Goal: Information Seeking & Learning: Learn about a topic

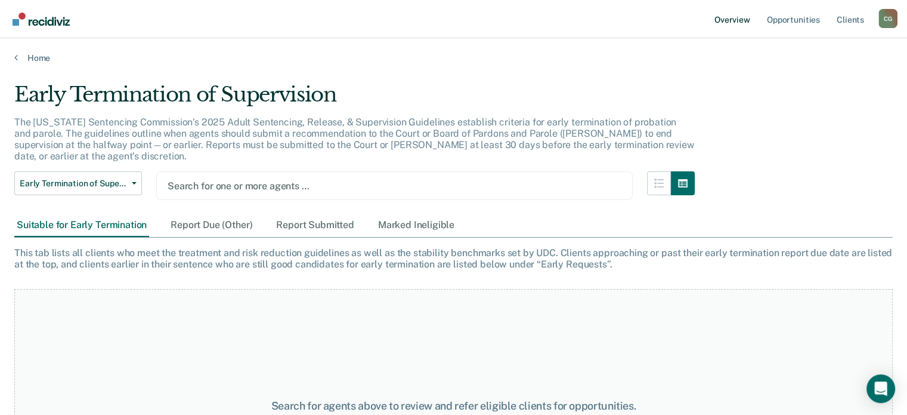
click at [727, 27] on link "Overview" at bounding box center [732, 19] width 41 height 38
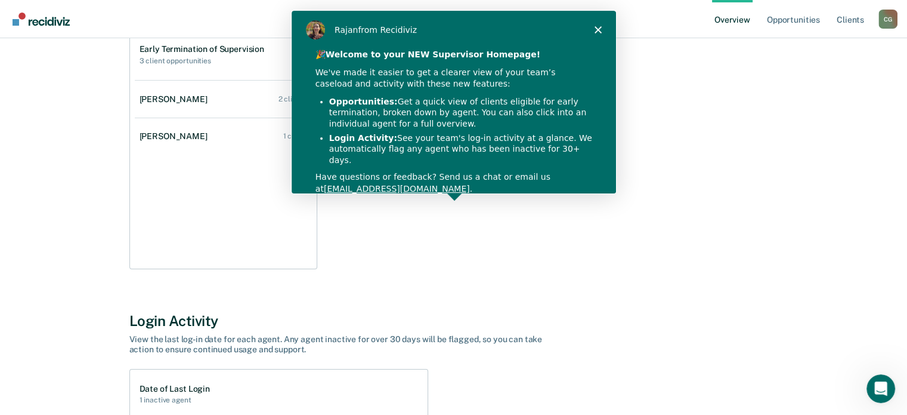
click at [594, 27] on icon "Close" at bounding box center [597, 29] width 7 height 7
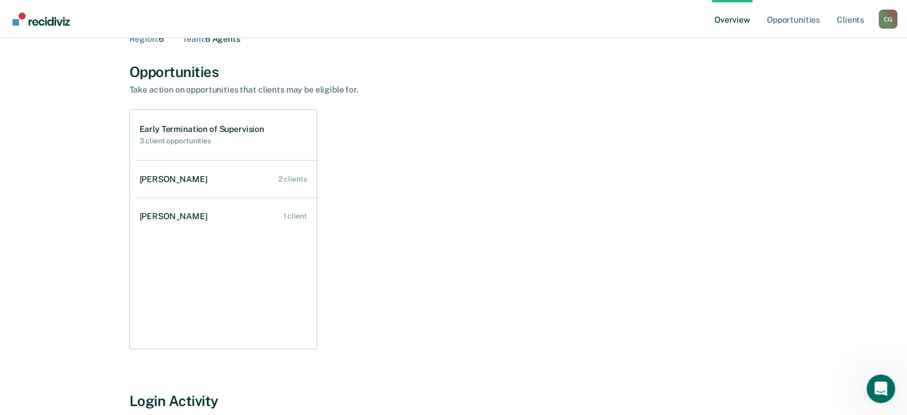
scroll to position [84, 0]
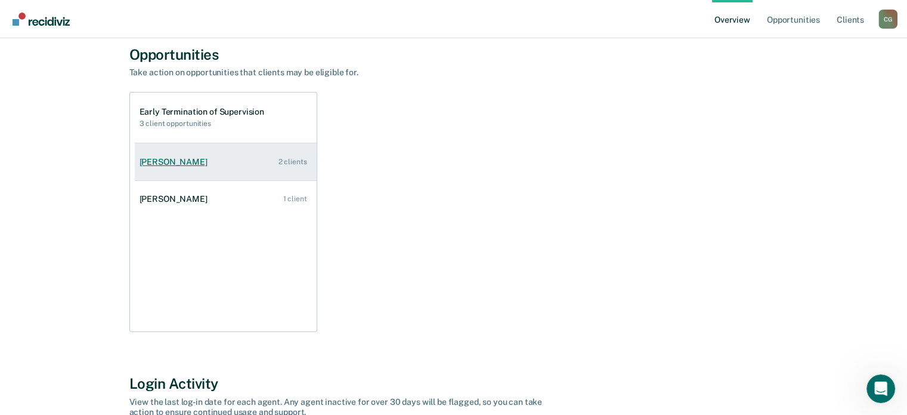
click at [264, 159] on link "[PERSON_NAME] 2 clients" at bounding box center [226, 162] width 182 height 34
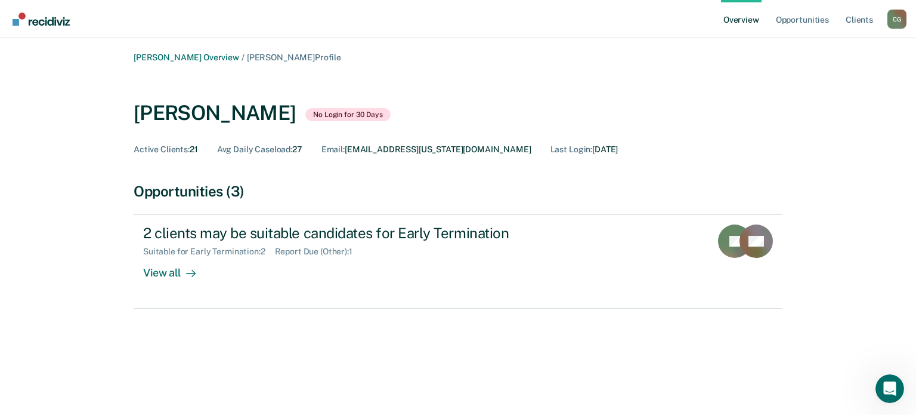
click at [714, 200] on div "Opportunities (3)" at bounding box center [458, 191] width 649 height 17
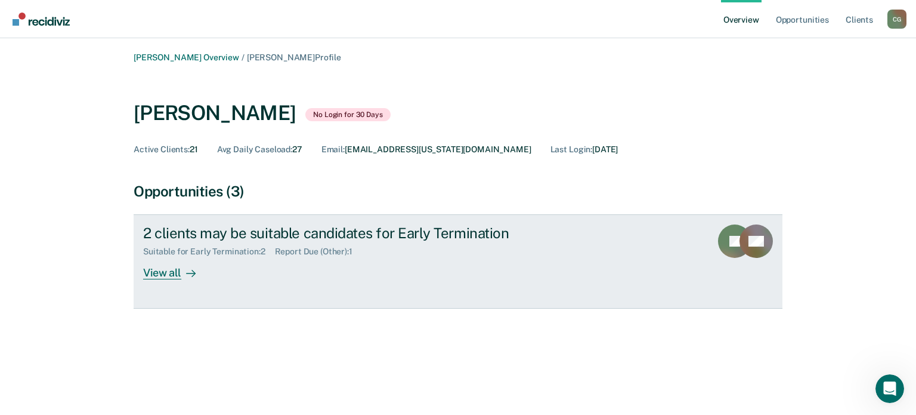
click at [152, 280] on link "2 clients may be suitable candidates for Early Termination Suitable for Early T…" at bounding box center [458, 261] width 649 height 94
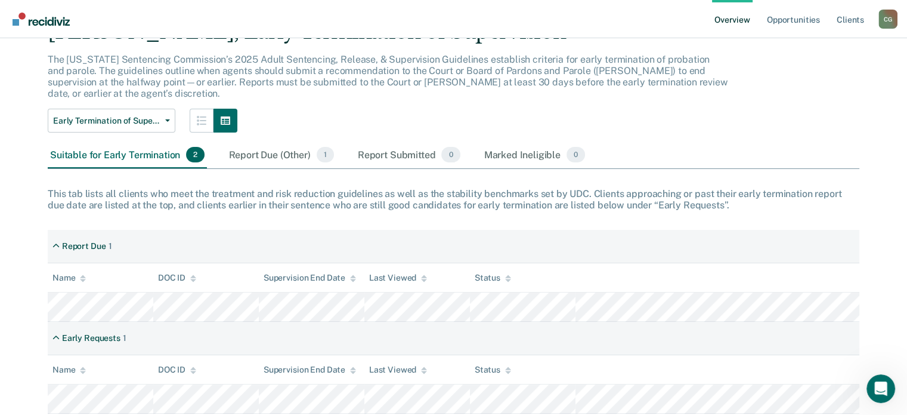
scroll to position [87, 0]
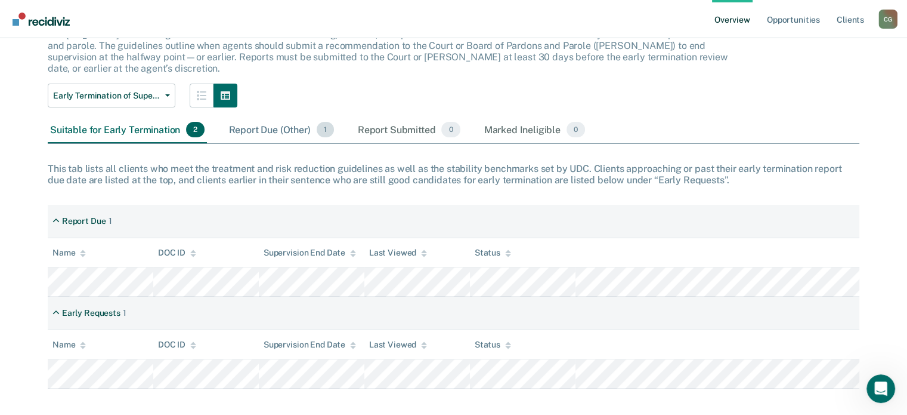
click at [258, 118] on div "Report Due (Other) 1" at bounding box center [281, 130] width 110 height 26
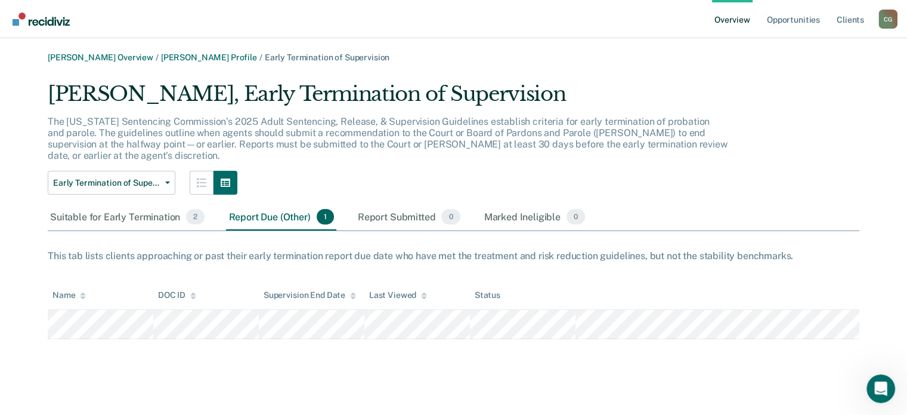
scroll to position [0, 0]
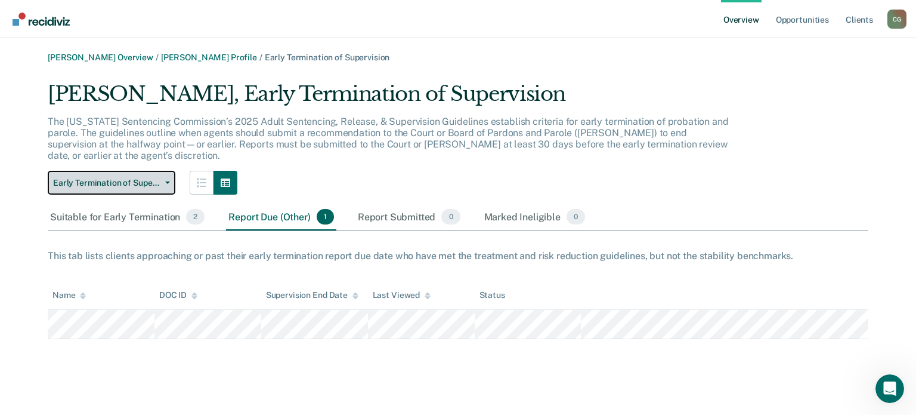
click at [142, 178] on span "Early Termination of Supervision" at bounding box center [106, 183] width 107 height 10
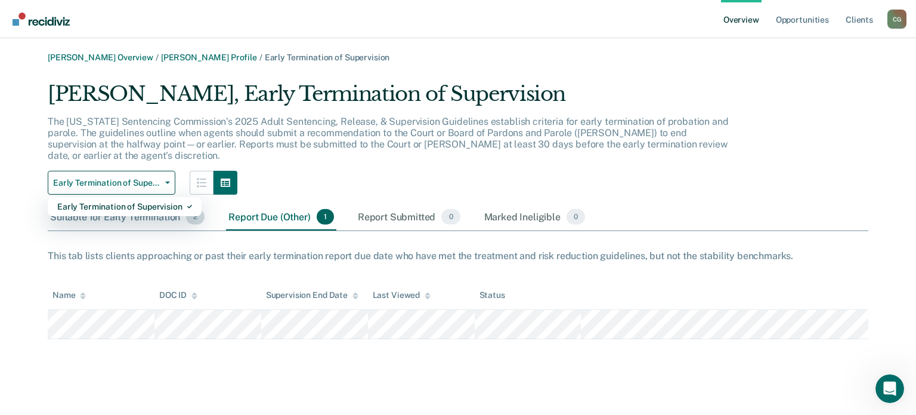
click at [134, 211] on div "Suitable for Early Termination 2" at bounding box center [127, 217] width 159 height 26
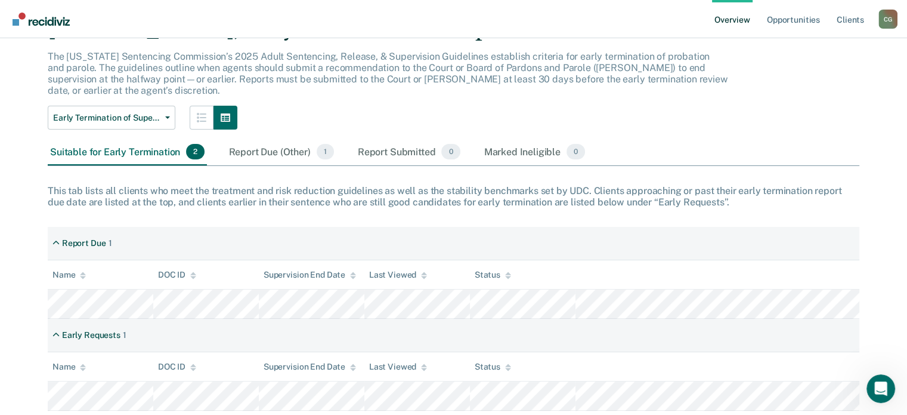
scroll to position [87, 0]
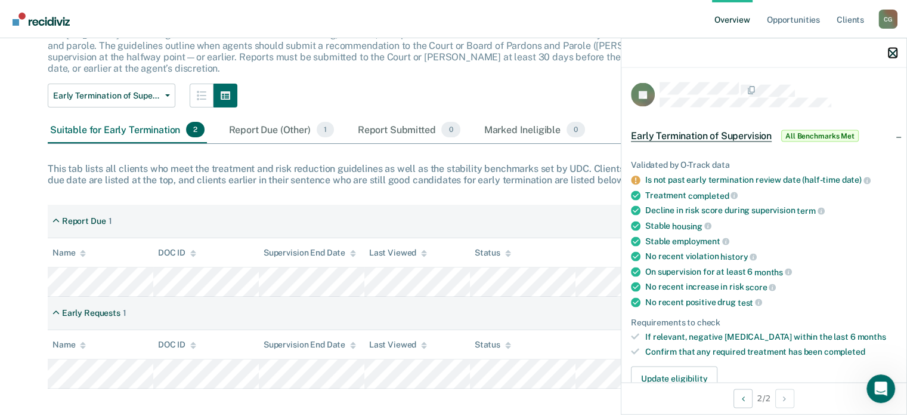
click at [895, 48] on button "button" at bounding box center [893, 53] width 8 height 10
